Goal: Navigation & Orientation: Understand site structure

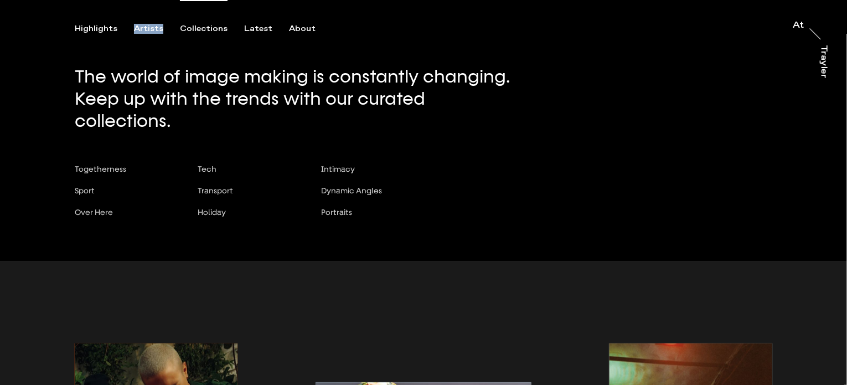
drag, startPoint x: 151, startPoint y: 25, endPoint x: 130, endPoint y: 126, distance: 103.1
click at [223, 11] on div "Highlights Artists Collections Latest About At At [PERSON_NAME]" at bounding box center [425, 17] width 851 height 34
click at [190, 125] on div "The world of image making is constantly changing. Keep up with the trends with …" at bounding box center [423, 130] width 847 height 261
click at [160, 28] on div "Artists" at bounding box center [148, 29] width 29 height 10
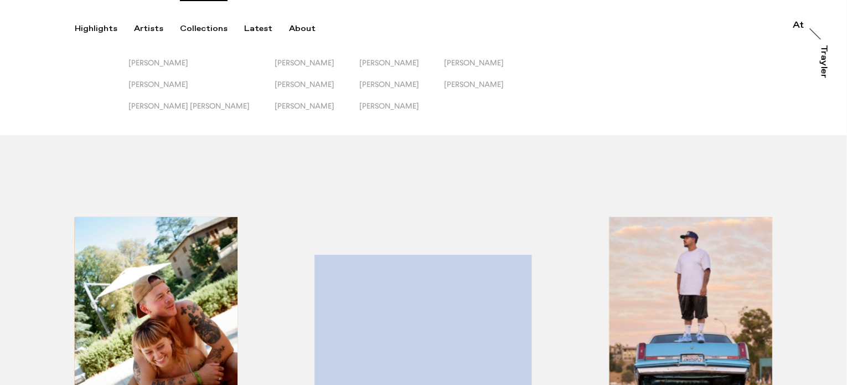
click at [204, 28] on div "Collections" at bounding box center [204, 29] width 48 height 10
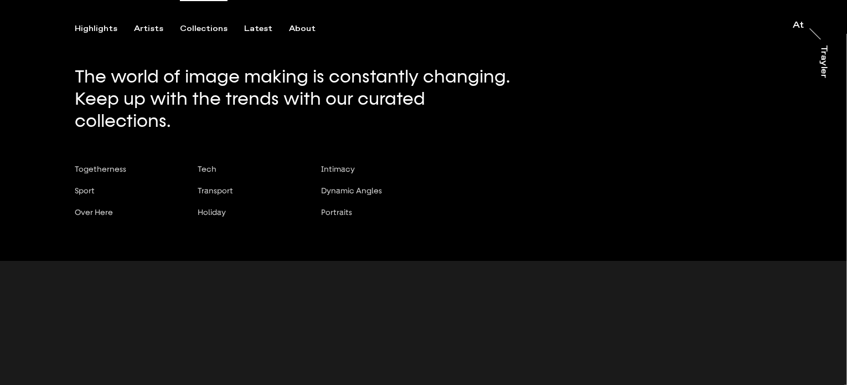
click at [204, 26] on div "Collections" at bounding box center [204, 29] width 48 height 10
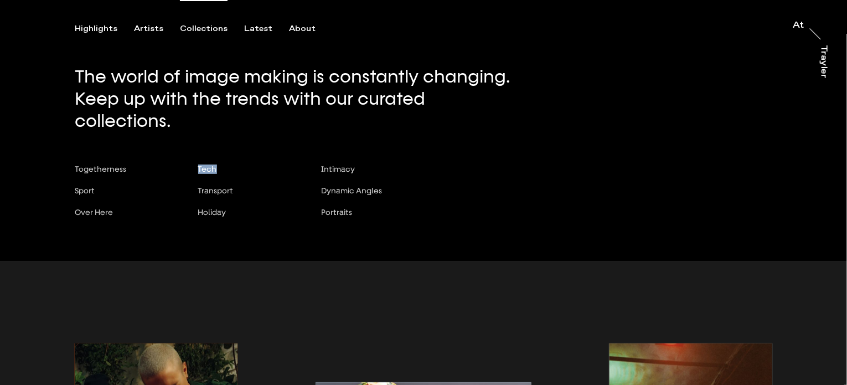
click at [266, 134] on div "The world of image making is constantly changing. Keep up with the trends with …" at bounding box center [423, 130] width 847 height 261
